Goal: Task Accomplishment & Management: Manage account settings

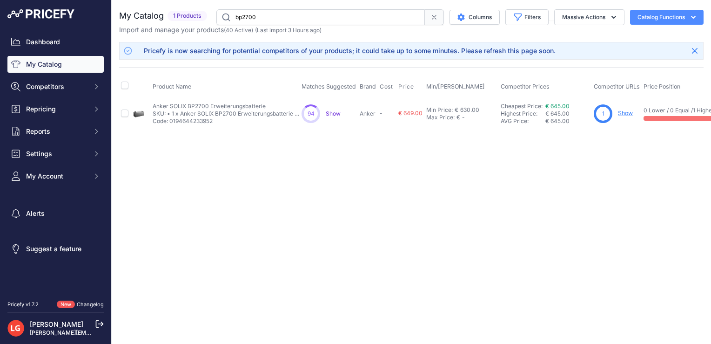
click at [447, 121] on td "Min Price: € 630.00 - Click to Edit Min Price 630.00 Max Price: € - Click to Ed…" at bounding box center [462, 113] width 74 height 30
click at [463, 111] on div "630.00" at bounding box center [469, 109] width 21 height 7
type input "640"
click at [454, 118] on div "Max Price:" at bounding box center [440, 121] width 28 height 7
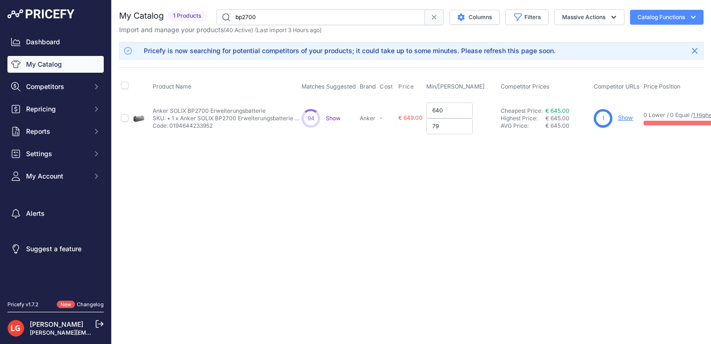
type input "799"
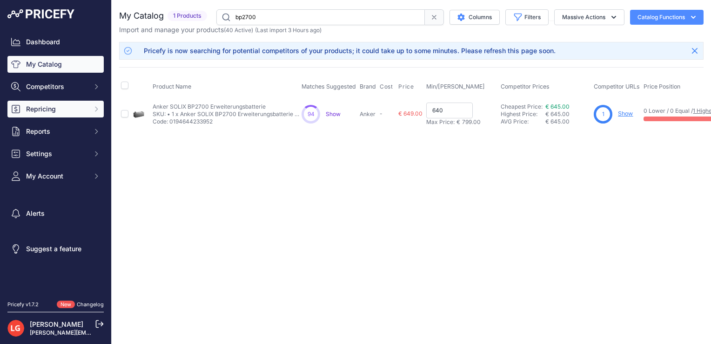
click at [74, 110] on span "Repricing" at bounding box center [56, 108] width 61 height 9
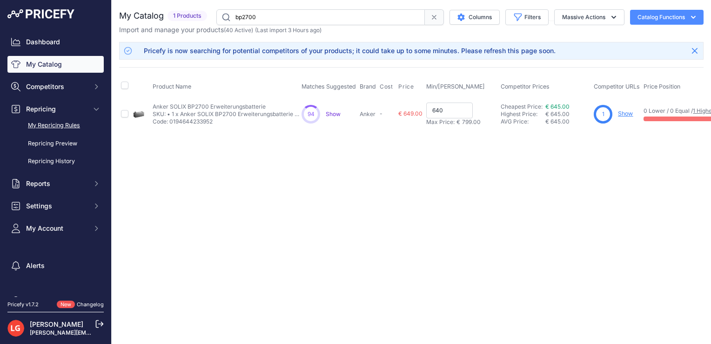
click at [59, 124] on link "My Repricing Rules" at bounding box center [55, 125] width 96 height 16
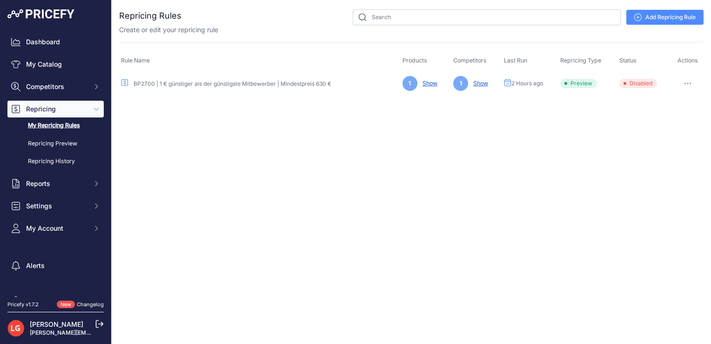
click at [681, 80] on button "button" at bounding box center [688, 83] width 19 height 13
click at [659, 111] on button "Enable" at bounding box center [672, 117] width 60 height 15
click at [689, 80] on button "button" at bounding box center [688, 83] width 19 height 13
click at [660, 101] on link "Edit" at bounding box center [672, 102] width 60 height 15
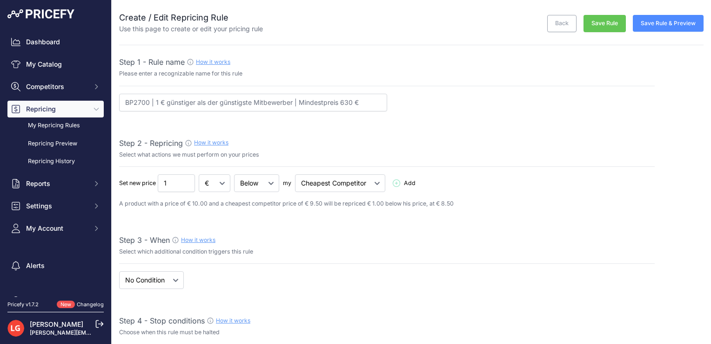
select select "7"
click at [179, 180] on input "1" at bounding box center [176, 183] width 37 height 18
type input "0"
click at [258, 182] on select "Below Above Equal" at bounding box center [256, 183] width 45 height 18
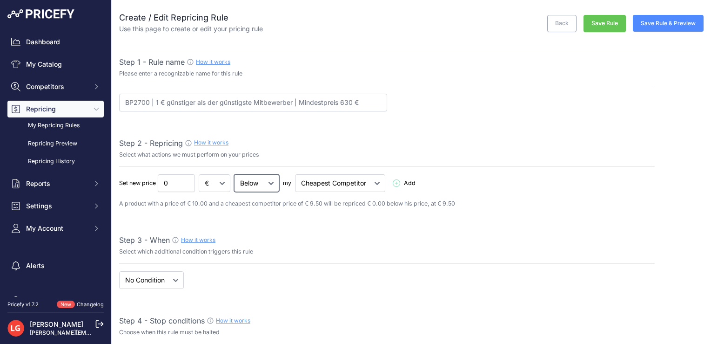
click at [258, 182] on select "Below Above Equal" at bounding box center [256, 183] width 45 height 18
select select "equal"
click at [235, 174] on select "Below Above Equal" at bounding box center [256, 183] width 45 height 18
click at [285, 207] on p "A product with a price of € 10.00 and a cheapest competitor price of € 9.50 wil…" at bounding box center [387, 203] width 536 height 9
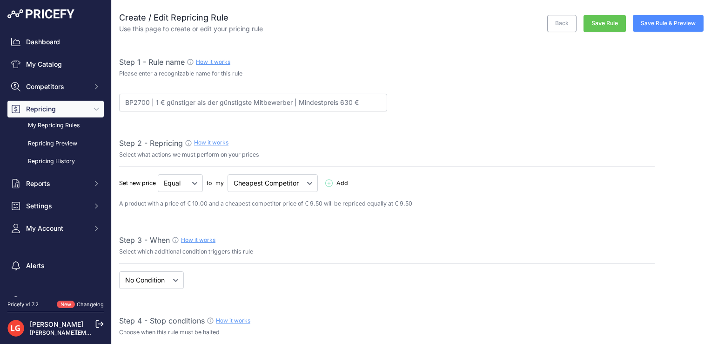
click at [607, 23] on button "Save Rule" at bounding box center [605, 23] width 42 height 17
